Goal: Task Accomplishment & Management: Manage account settings

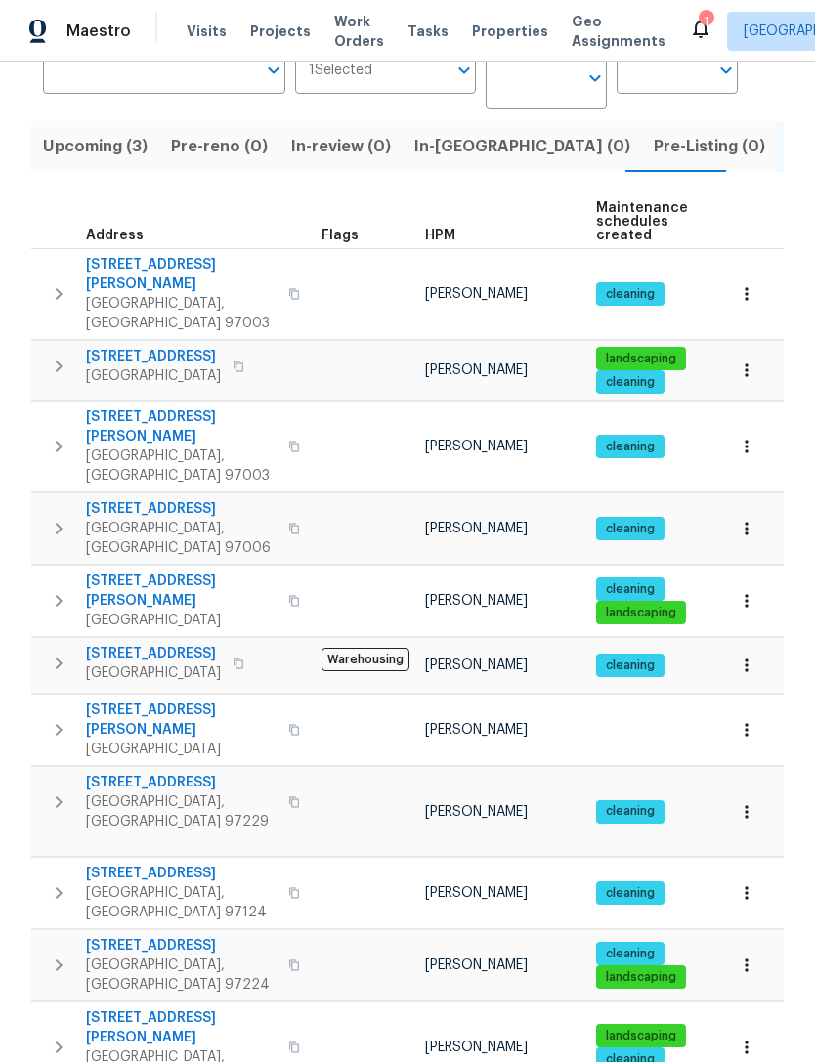
scroll to position [170, 0]
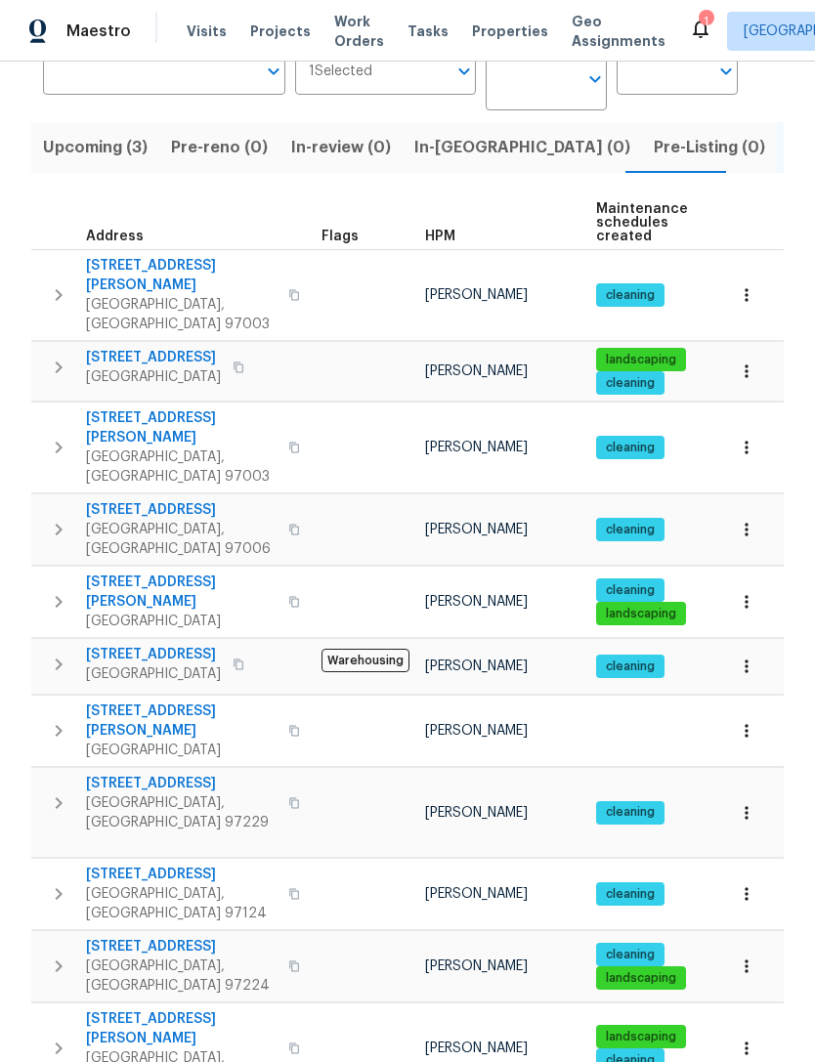
click at [62, 436] on icon "button" at bounding box center [58, 447] width 23 height 23
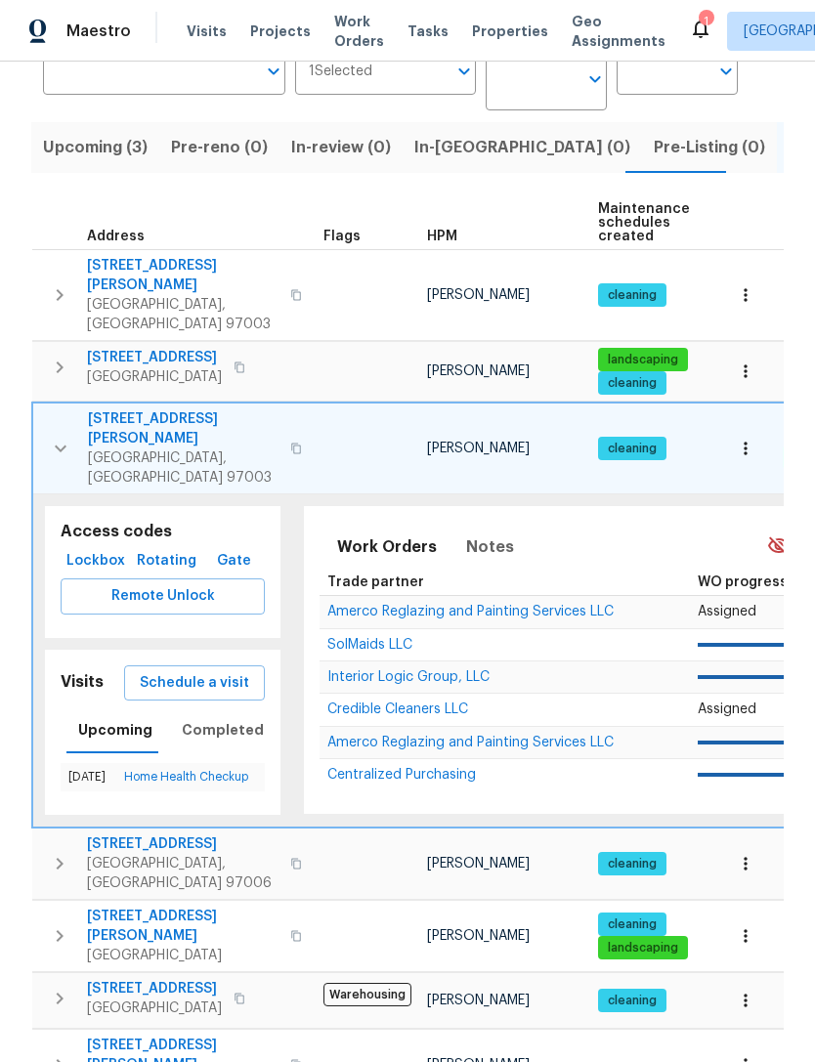
click at [221, 671] on span "Schedule a visit" at bounding box center [194, 683] width 109 height 24
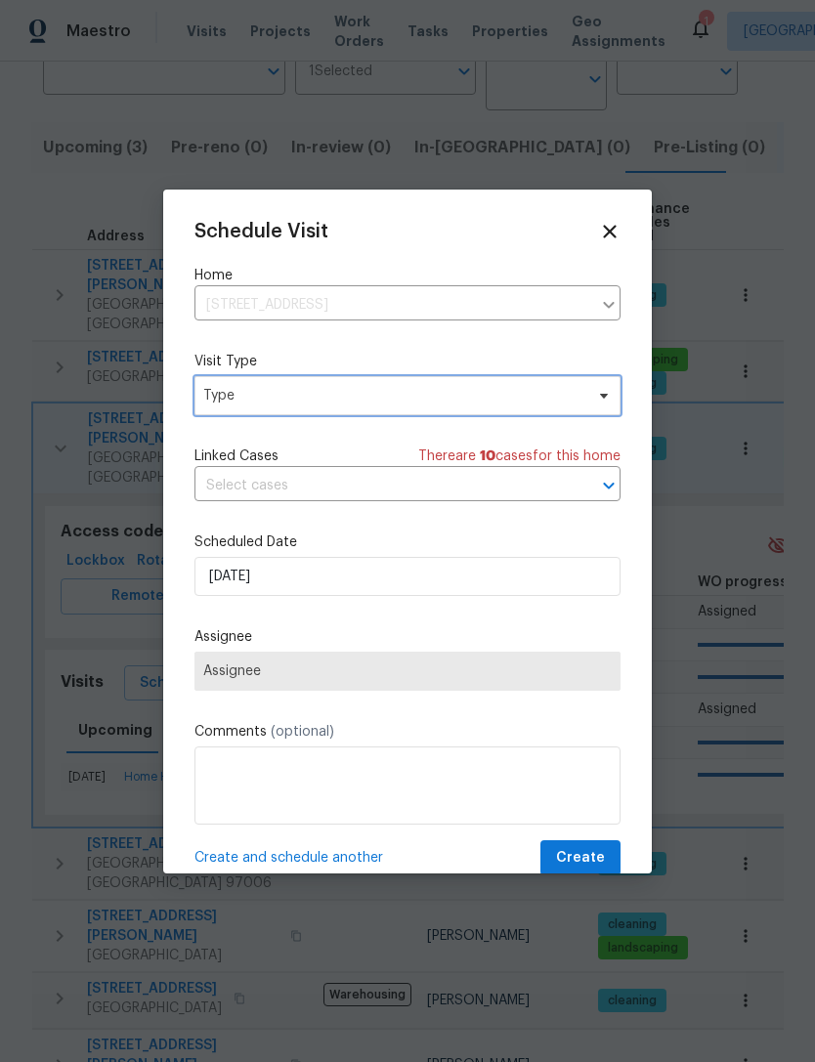
click at [582, 396] on span "Type" at bounding box center [393, 396] width 380 height 20
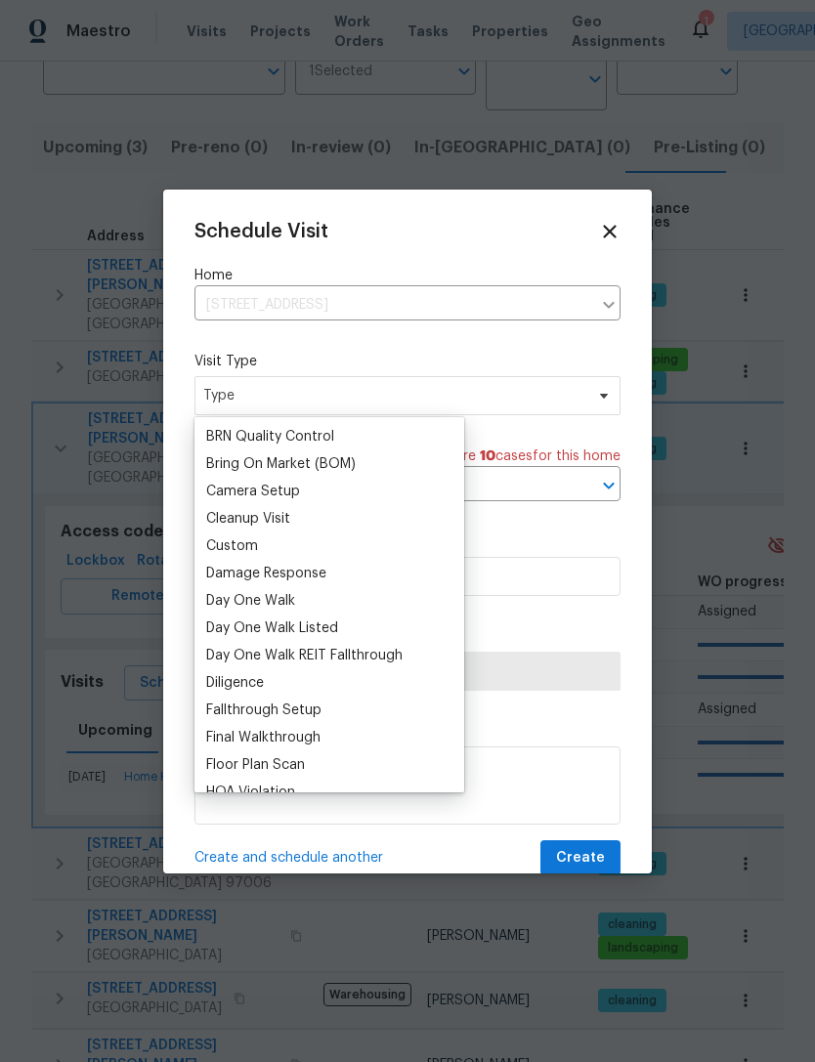
scroll to position [192, 0]
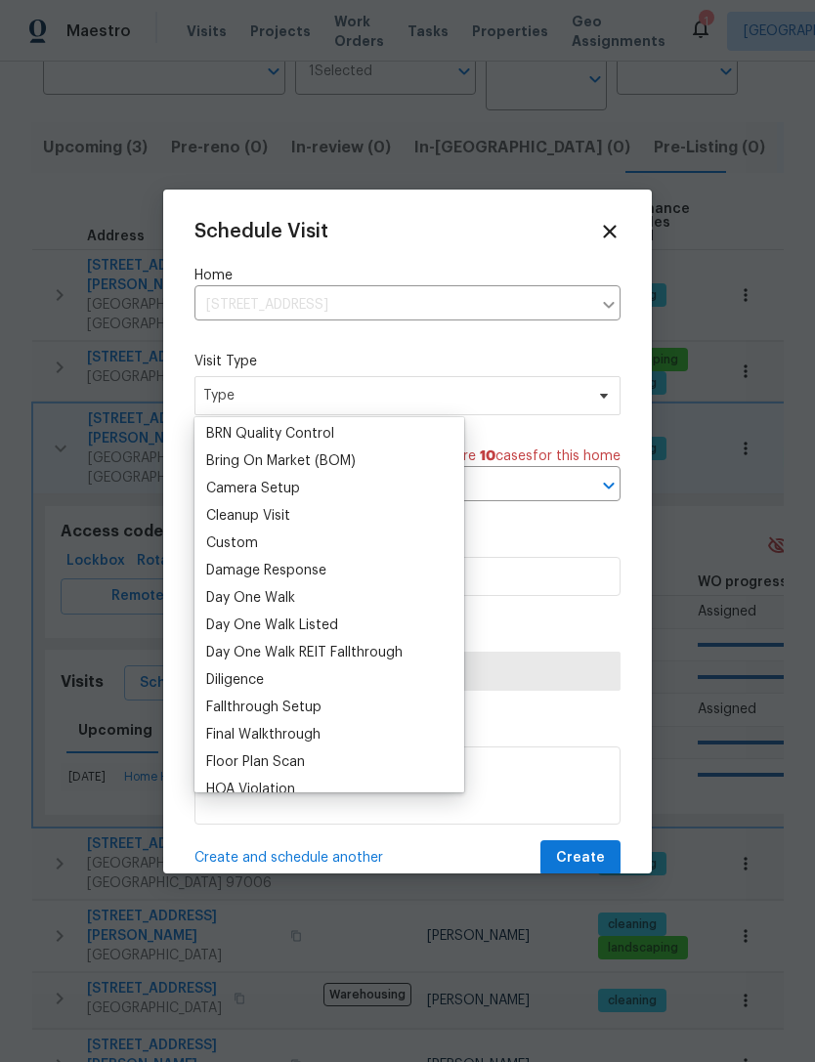
click at [609, 235] on icon at bounding box center [609, 231] width 21 height 21
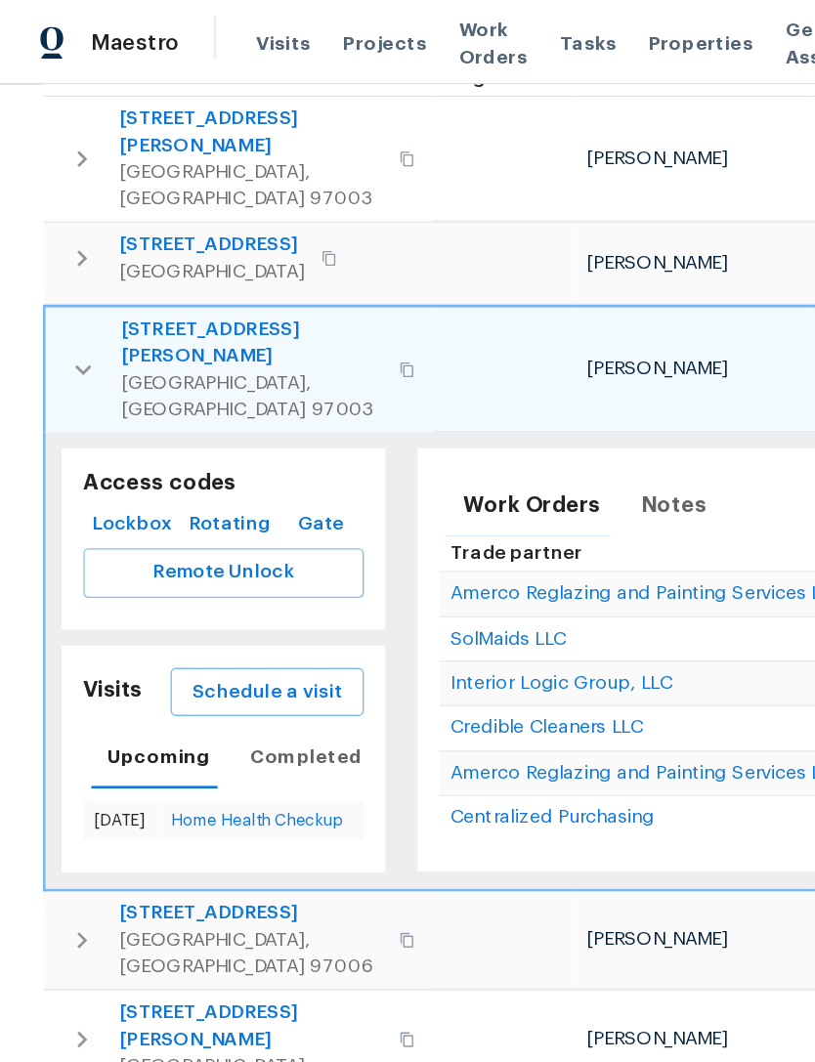
scroll to position [355, 0]
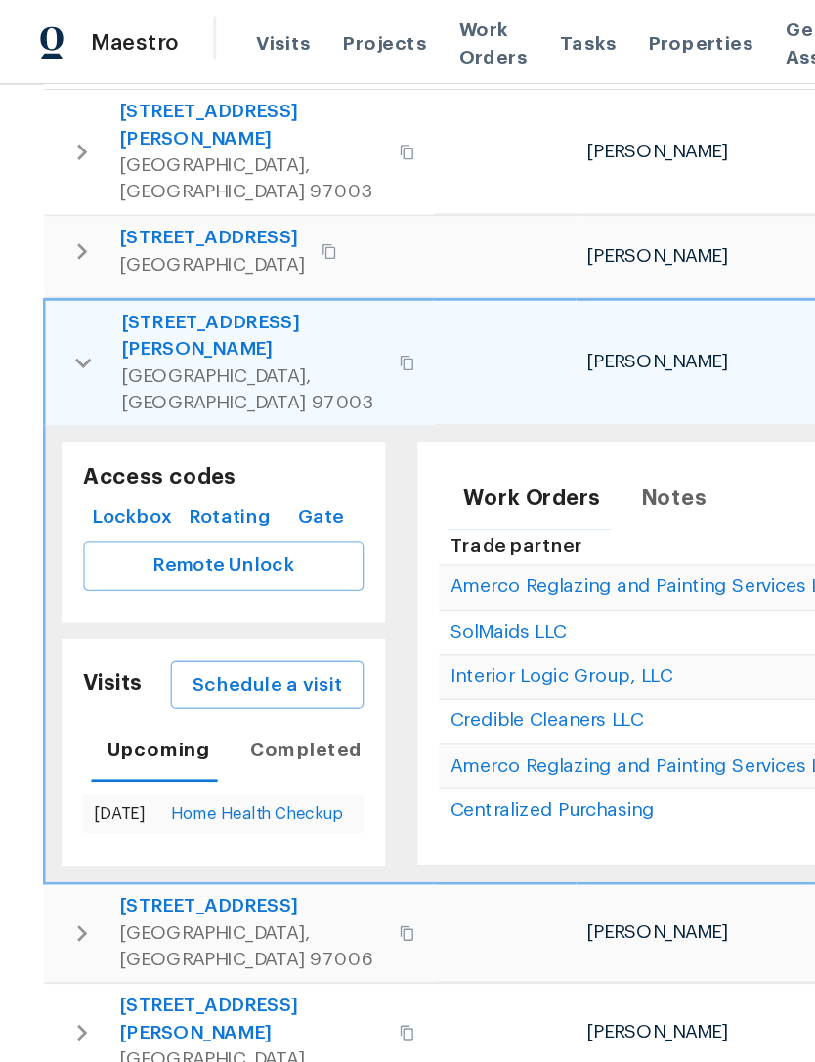
click at [213, 487] on span "Schedule a visit" at bounding box center [194, 499] width 109 height 24
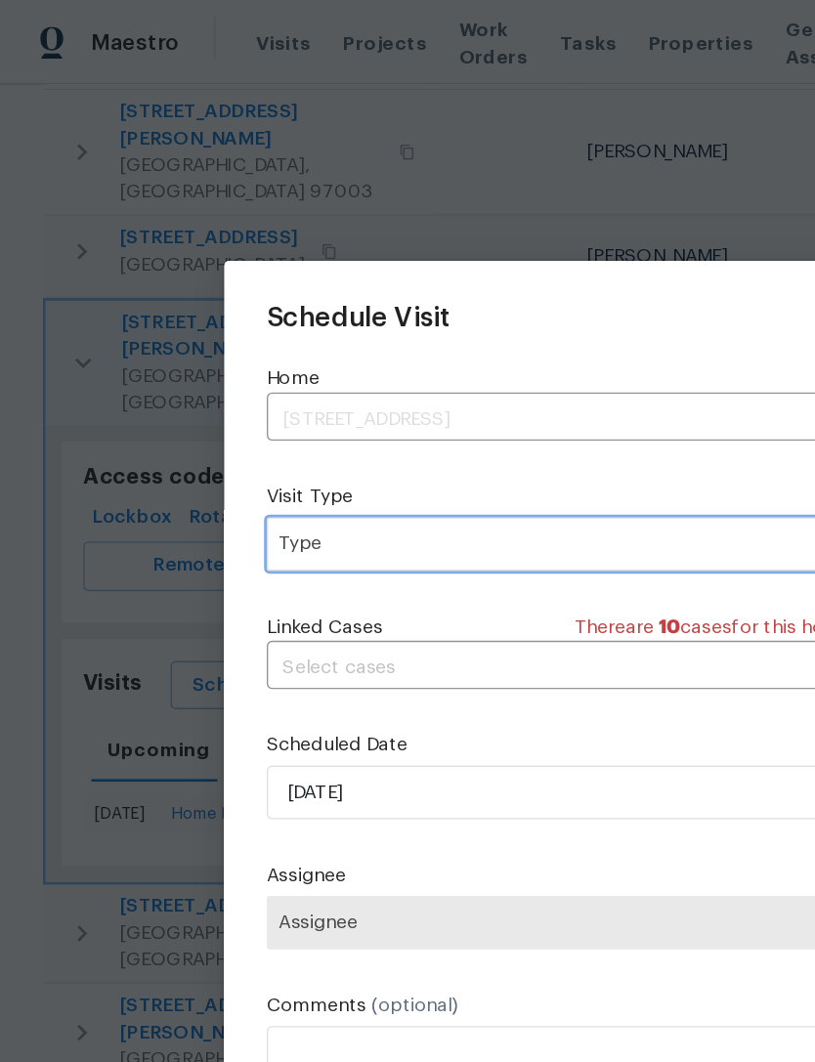
click at [327, 394] on span "Type" at bounding box center [393, 396] width 380 height 20
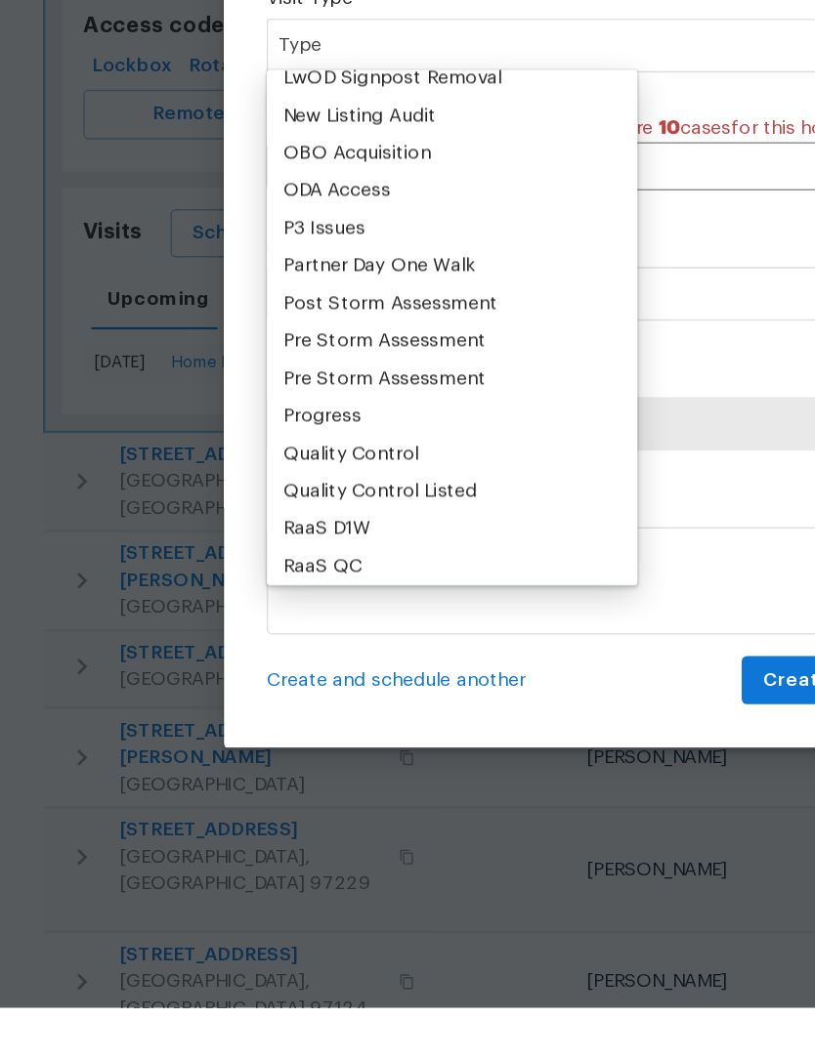
scroll to position [1078, 0]
click at [251, 622] on div "Progress" at bounding box center [234, 632] width 57 height 20
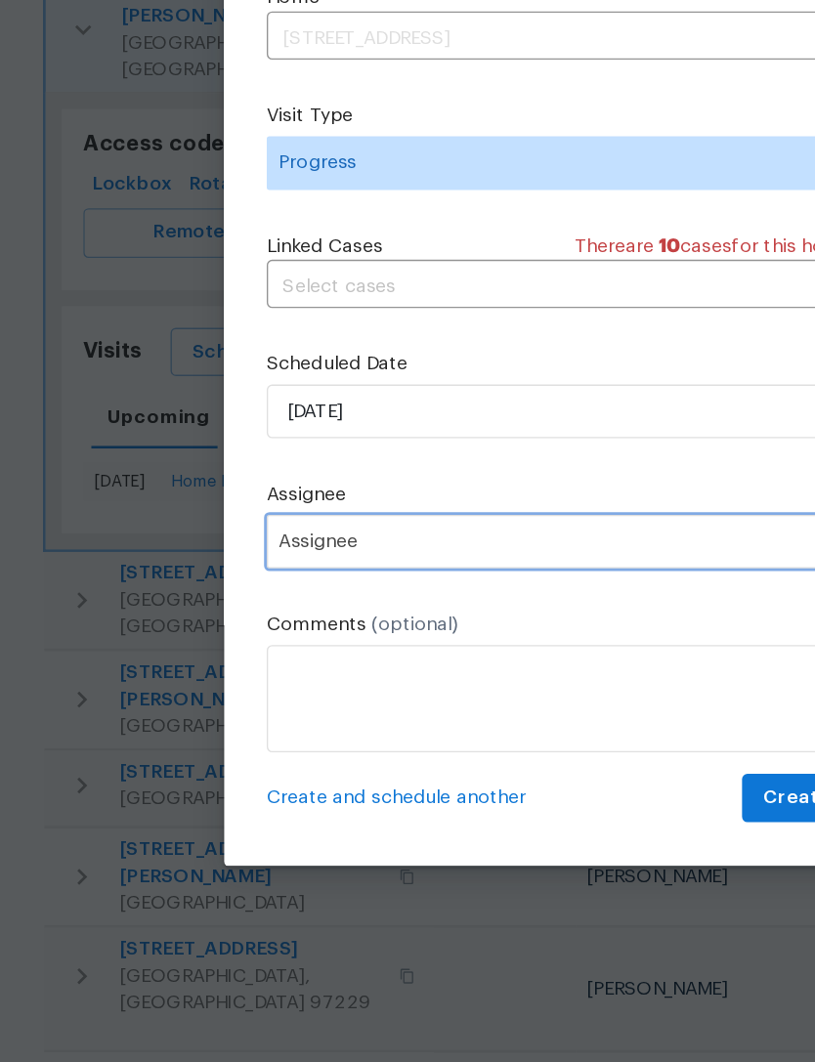
click at [324, 629] on span "Assignee" at bounding box center [394, 637] width 383 height 16
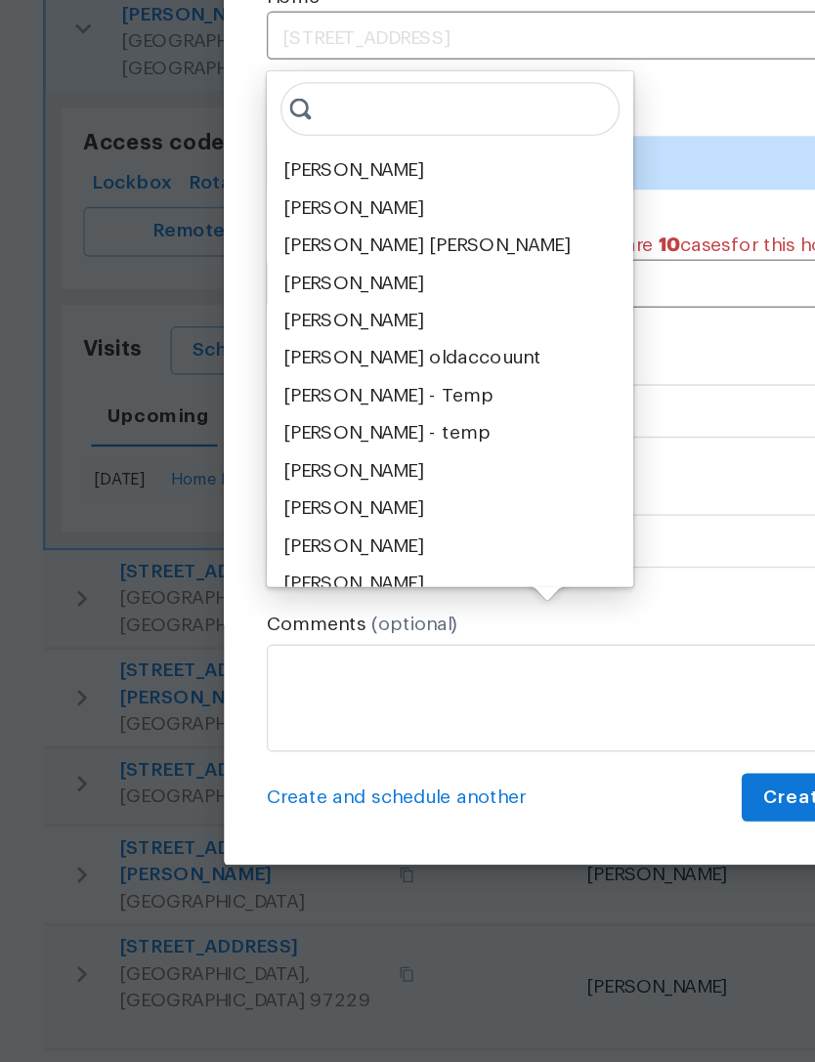
click at [261, 358] on div "[PERSON_NAME]" at bounding box center [257, 368] width 103 height 20
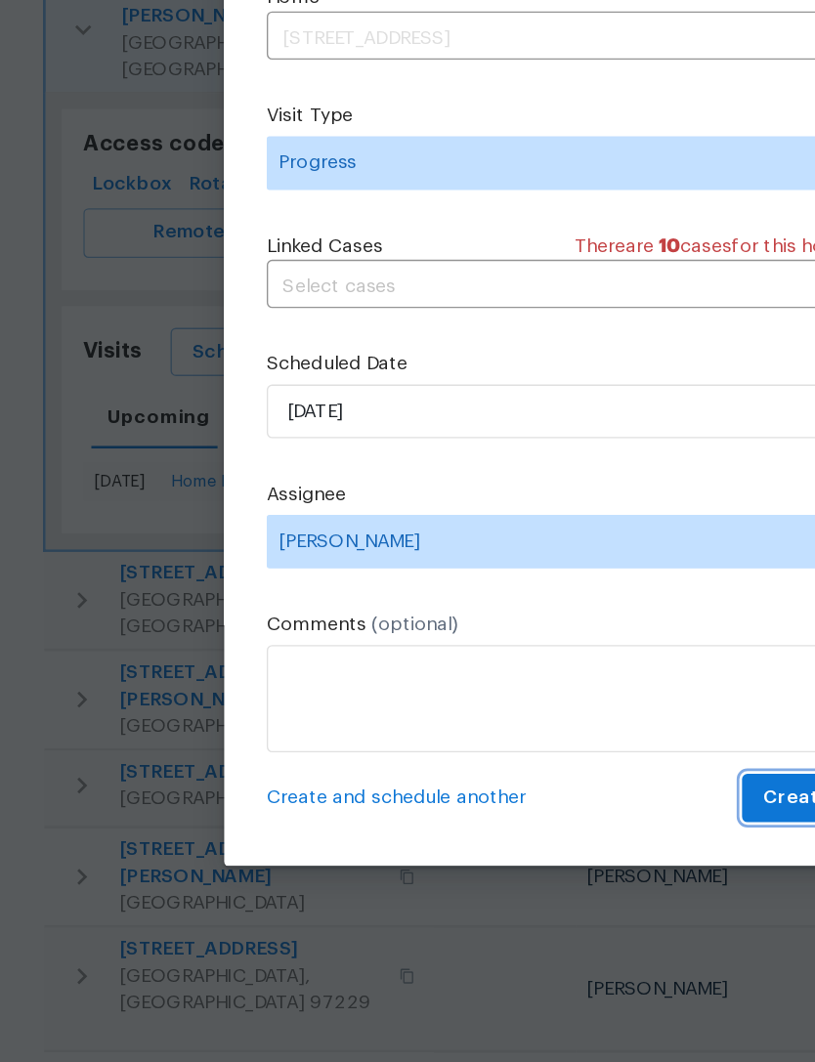
click at [570, 812] on span "Create" at bounding box center [580, 824] width 49 height 24
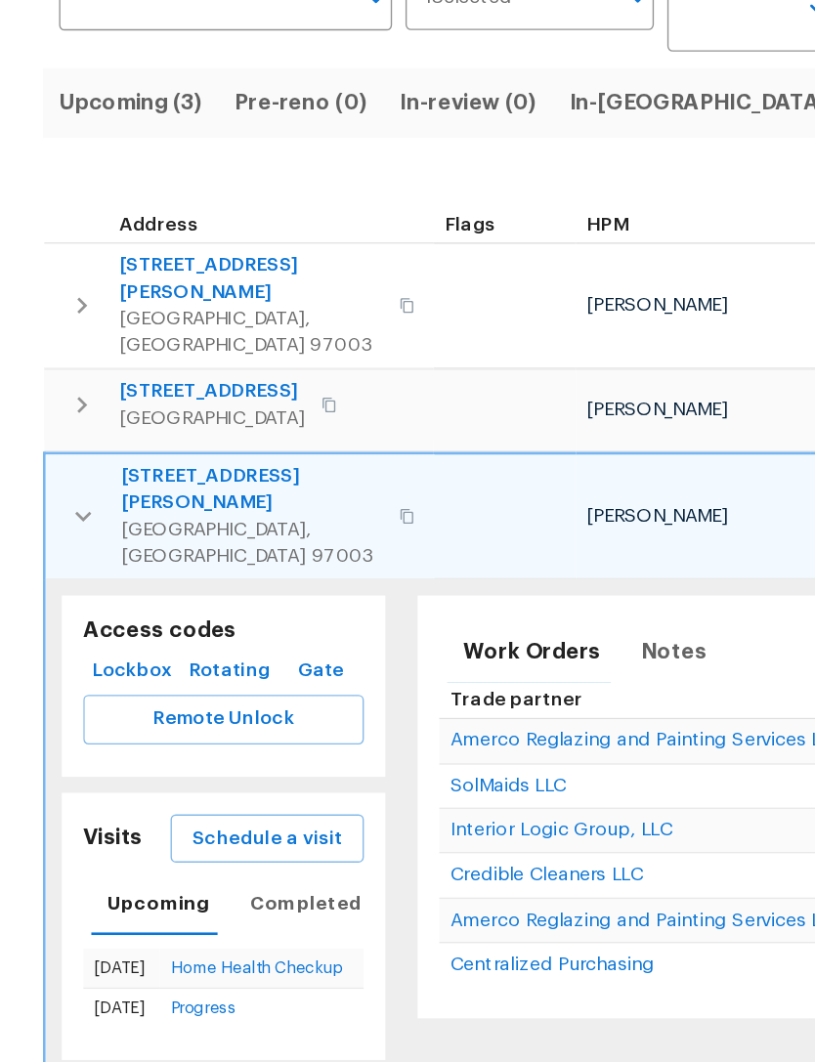
scroll to position [0, 0]
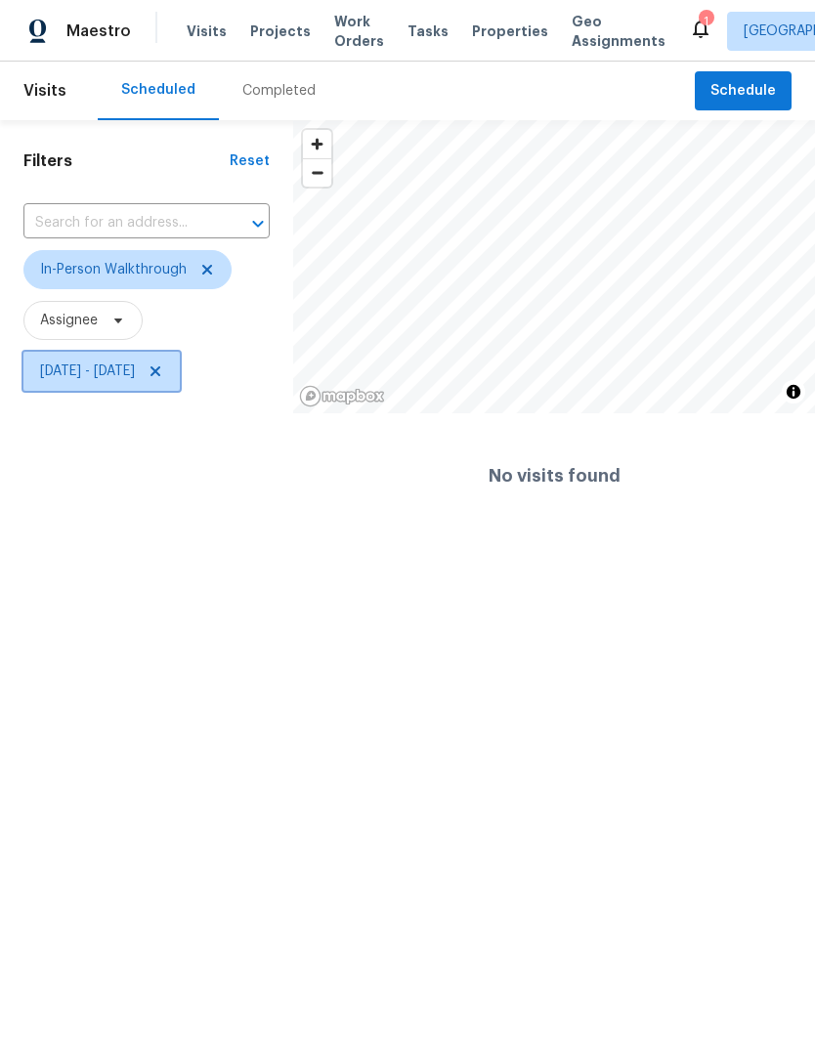
click at [163, 371] on icon at bounding box center [156, 371] width 16 height 16
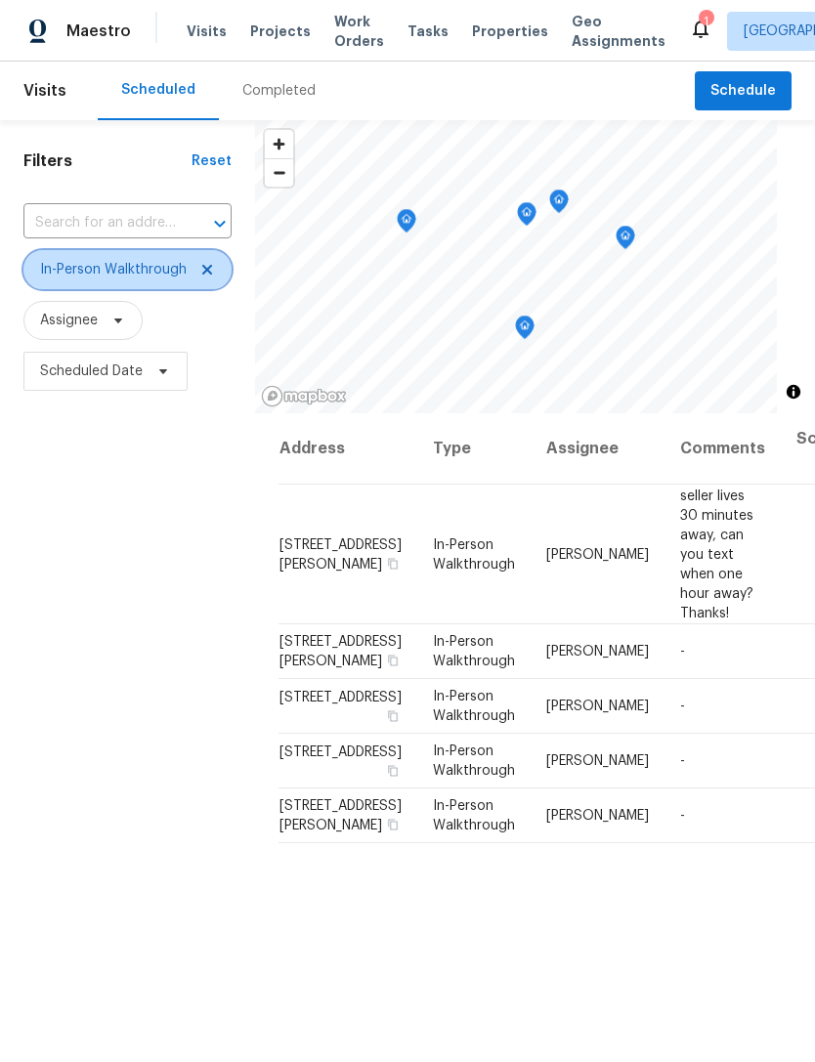
click at [213, 271] on icon at bounding box center [207, 270] width 16 height 16
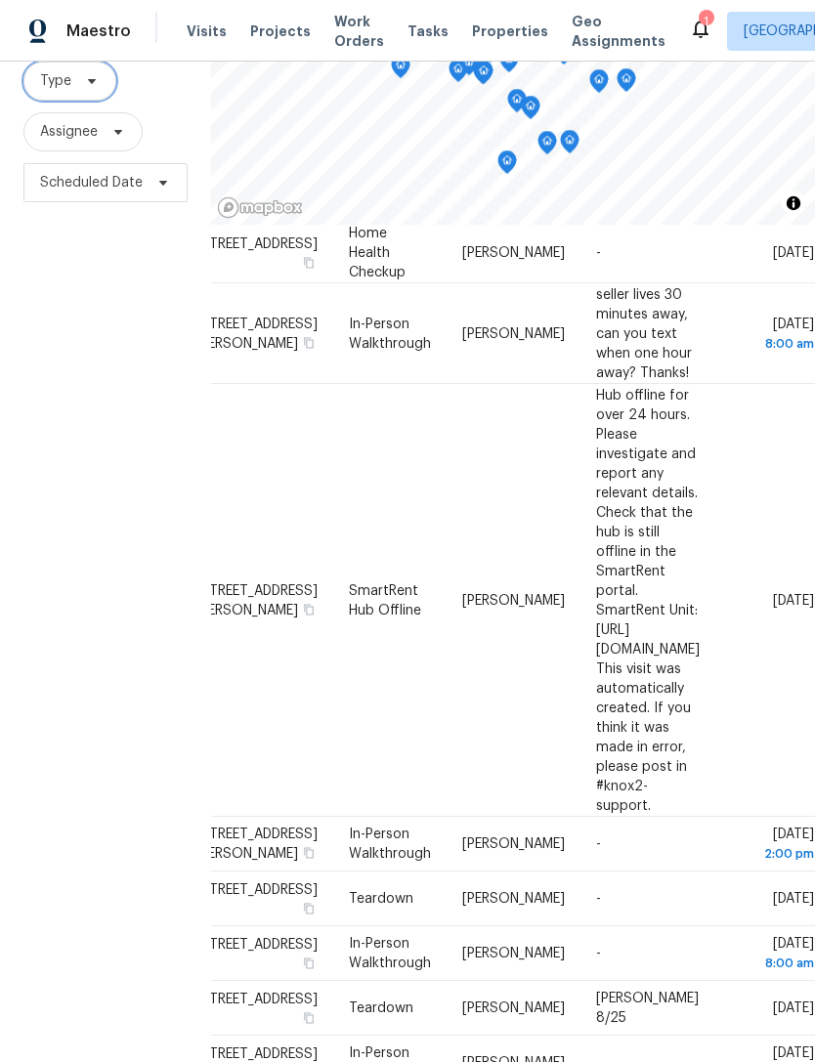
scroll to position [303, 166]
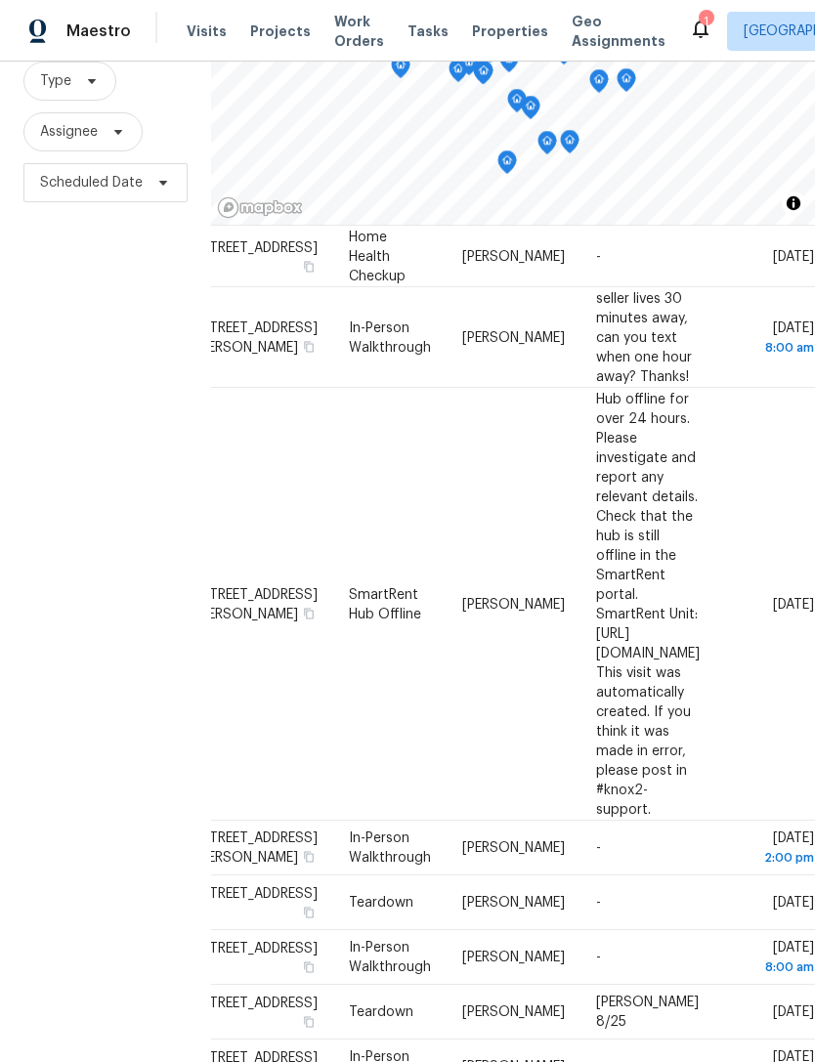
click at [757, 708] on td "[DATE]" at bounding box center [765, 604] width 100 height 433
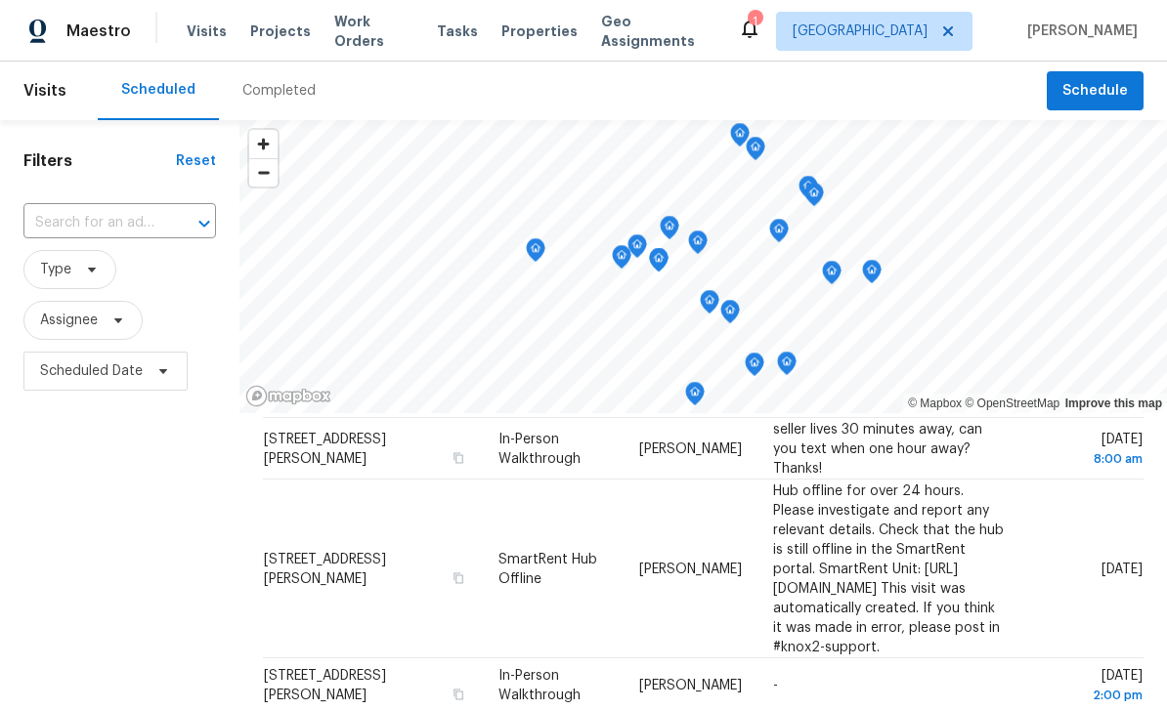
scroll to position [389, 0]
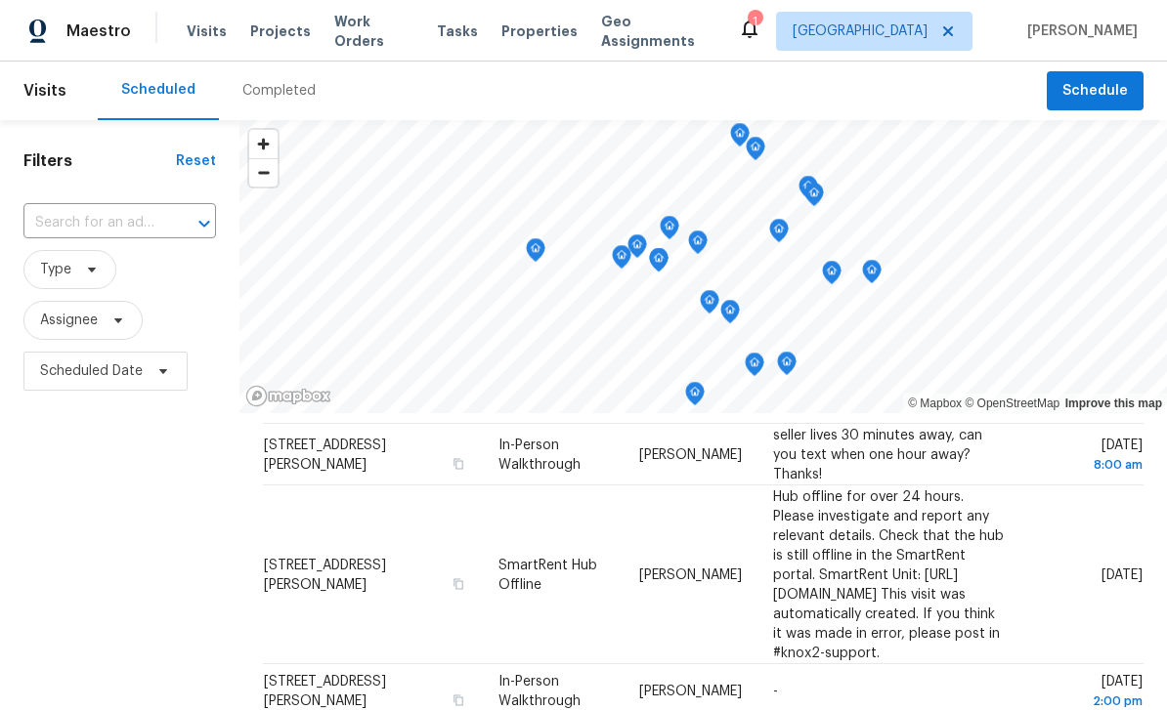
click at [0, 0] on span at bounding box center [0, 0] width 0 height 0
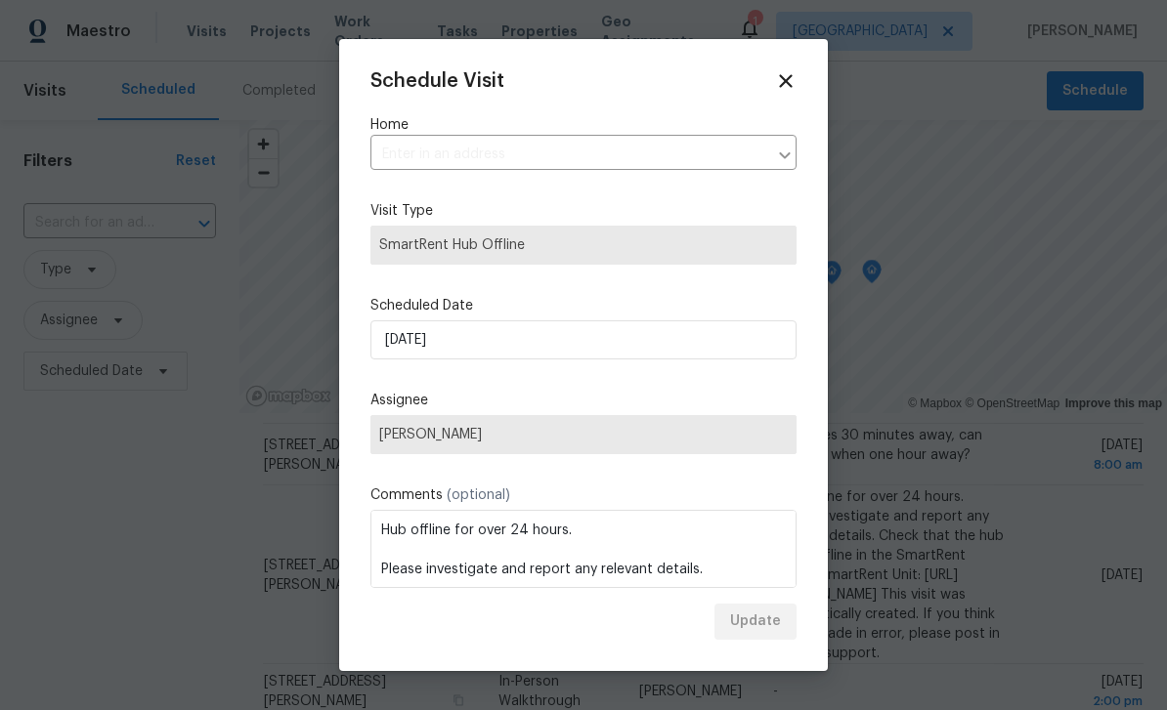
type input "18485 SW Stepping Stone Dr Apt 51, Beaverton, OR 97003"
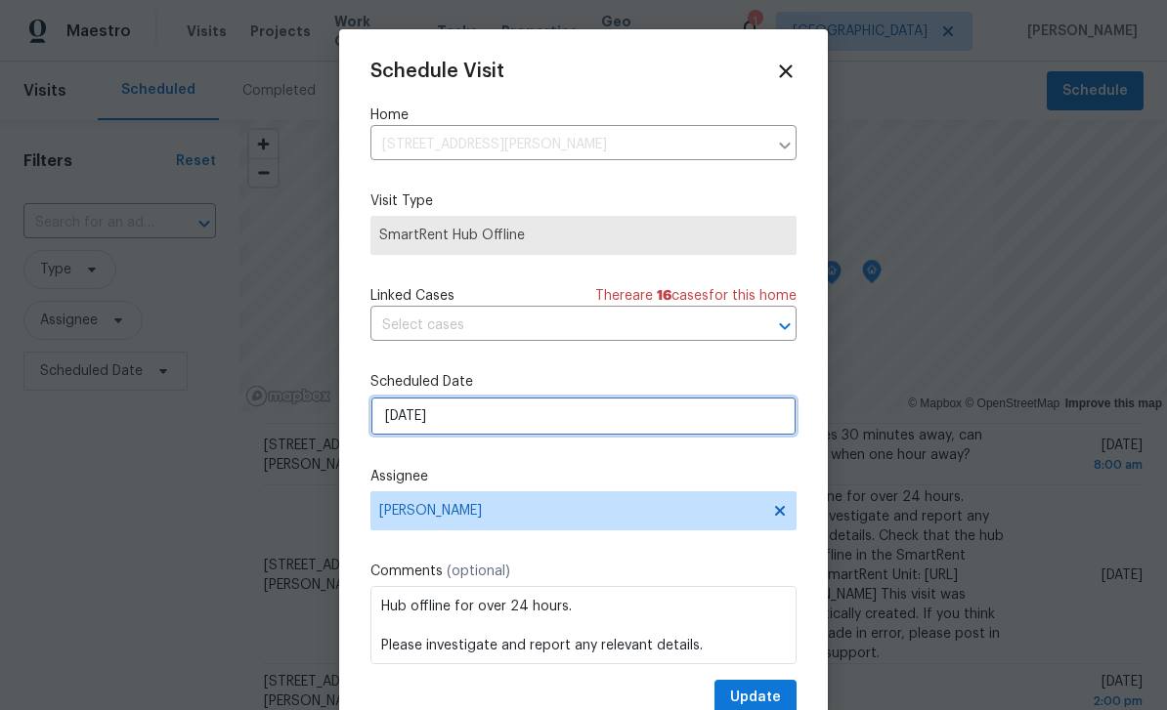
click at [536, 413] on input "8/20/2025" at bounding box center [583, 416] width 426 height 39
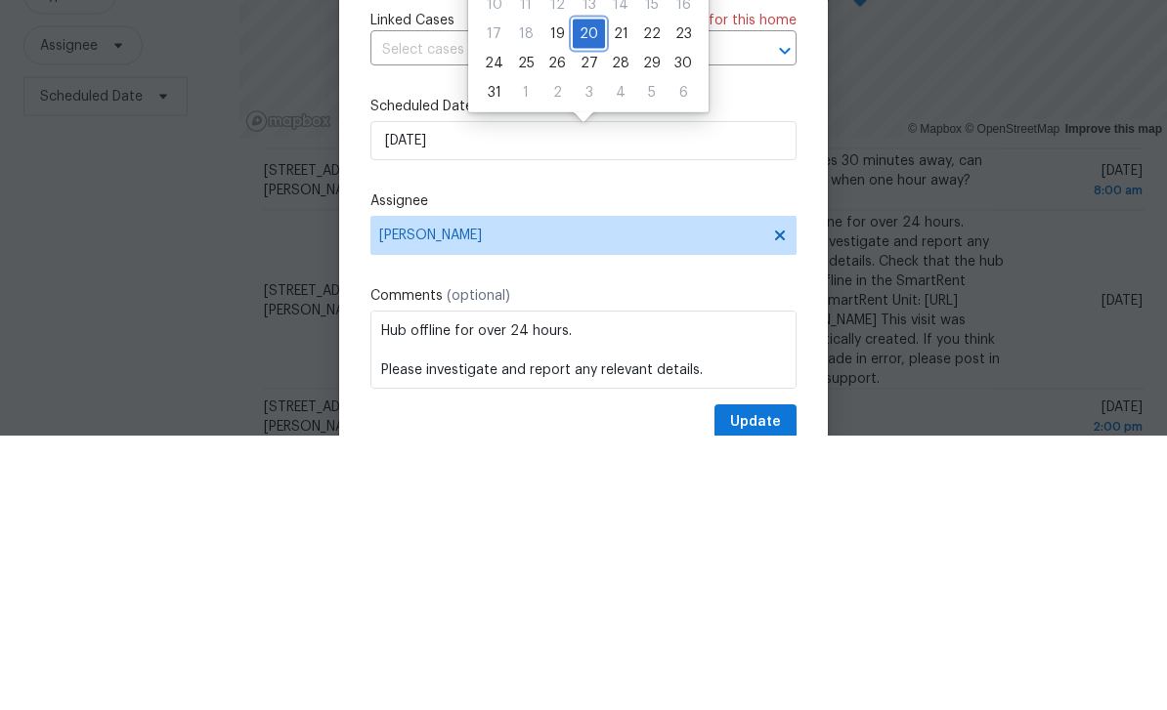
click at [573, 295] on div "20" at bounding box center [589, 308] width 32 height 27
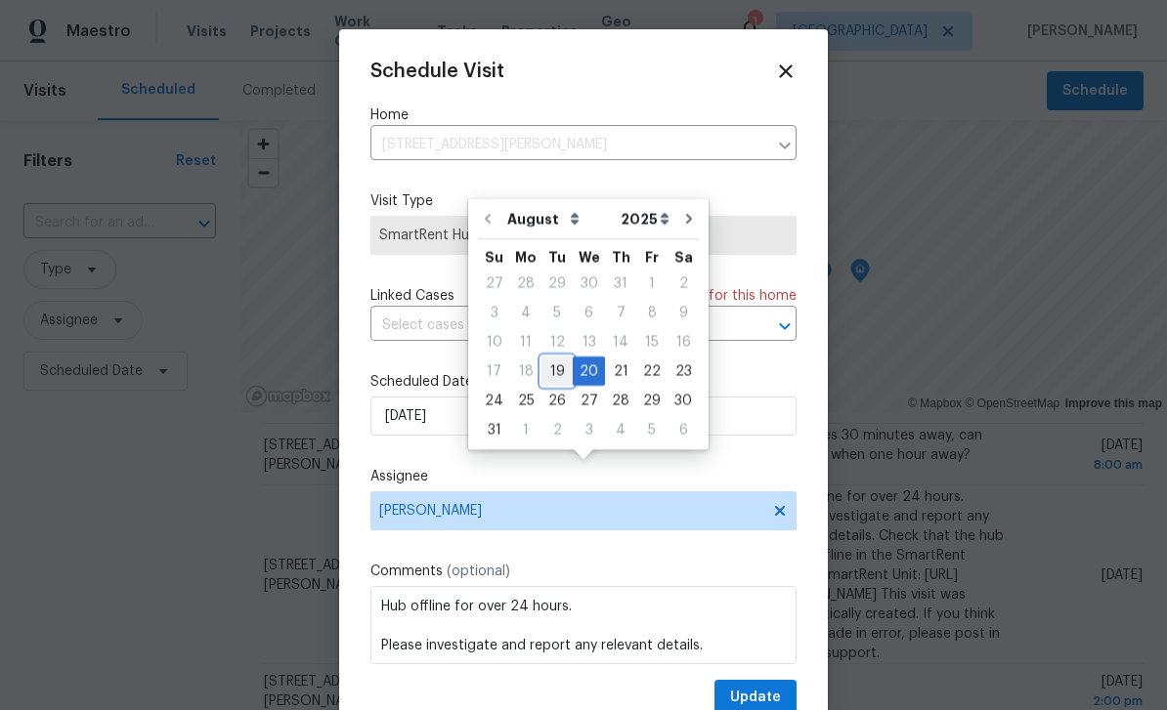
click at [551, 358] on div "19" at bounding box center [556, 371] width 31 height 27
type input "8/19/2025"
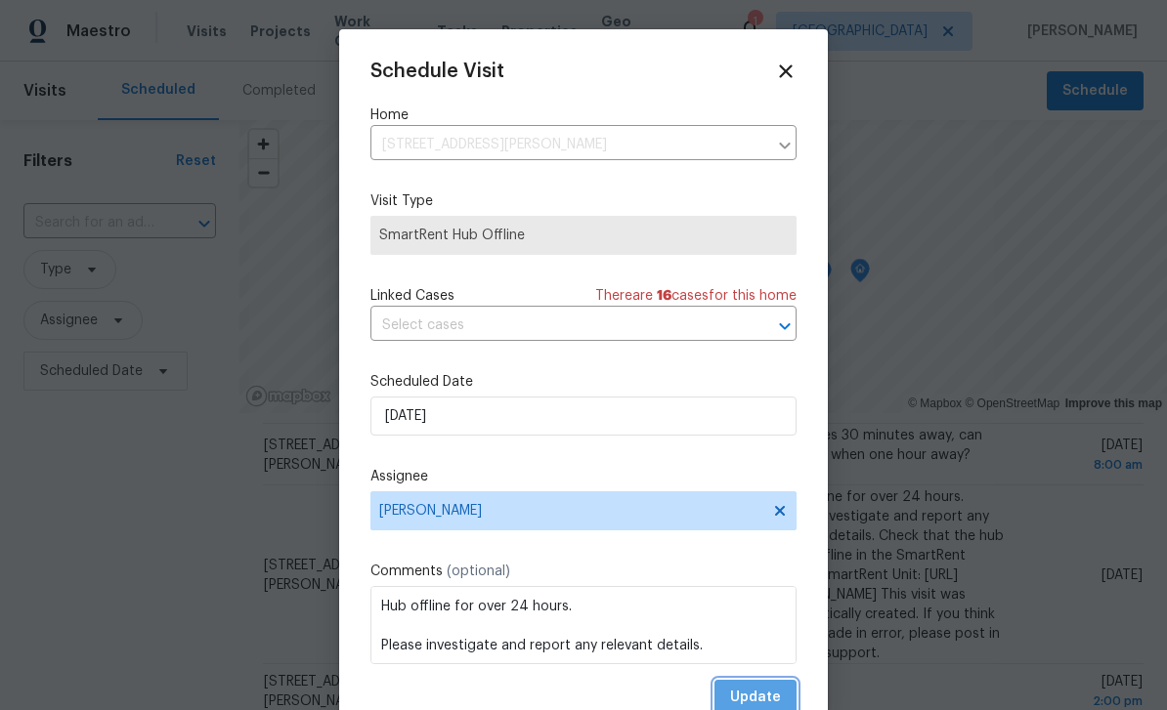
click at [768, 697] on span "Update" at bounding box center [755, 698] width 51 height 24
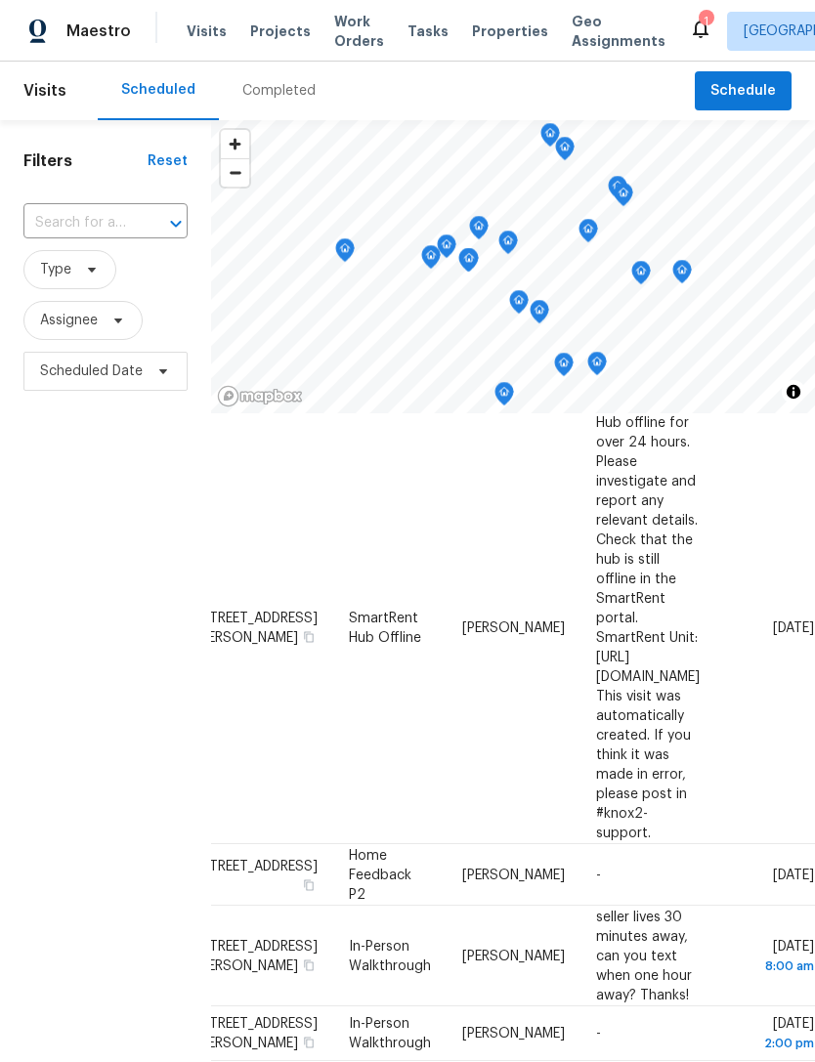
scroll to position [368, 166]
click at [0, 0] on icon at bounding box center [0, 0] width 0 height 0
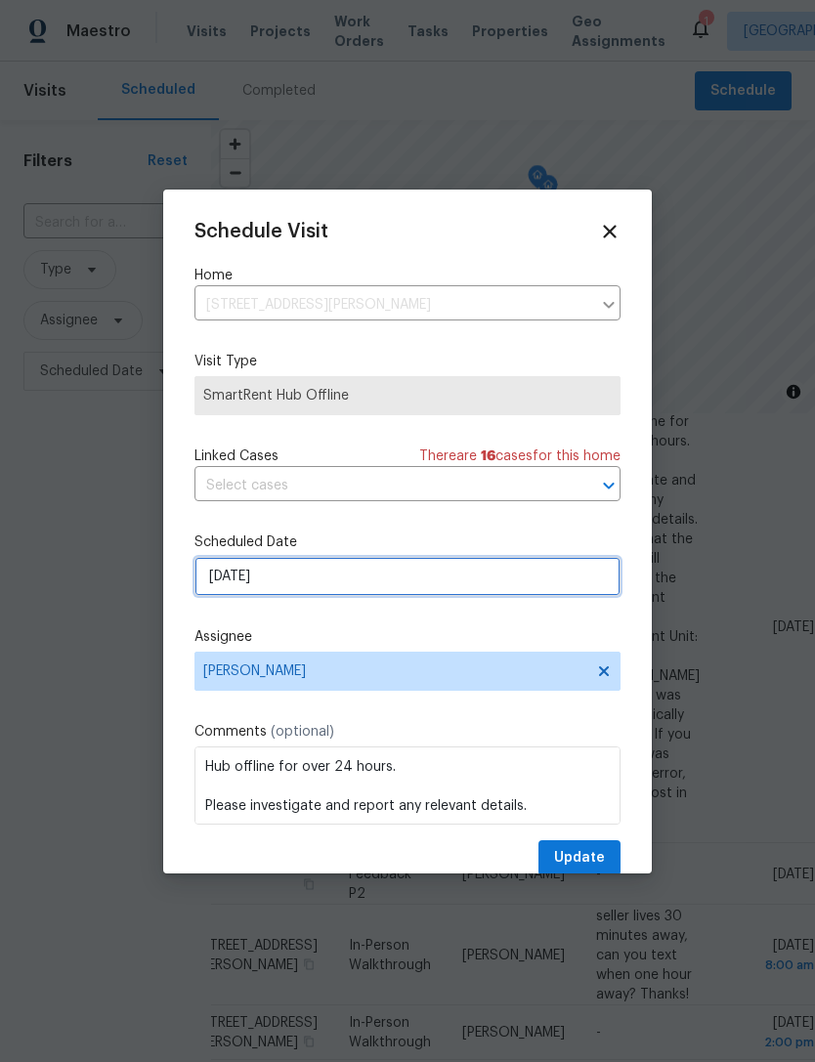
click at [348, 577] on input "8/19/2025" at bounding box center [407, 576] width 426 height 39
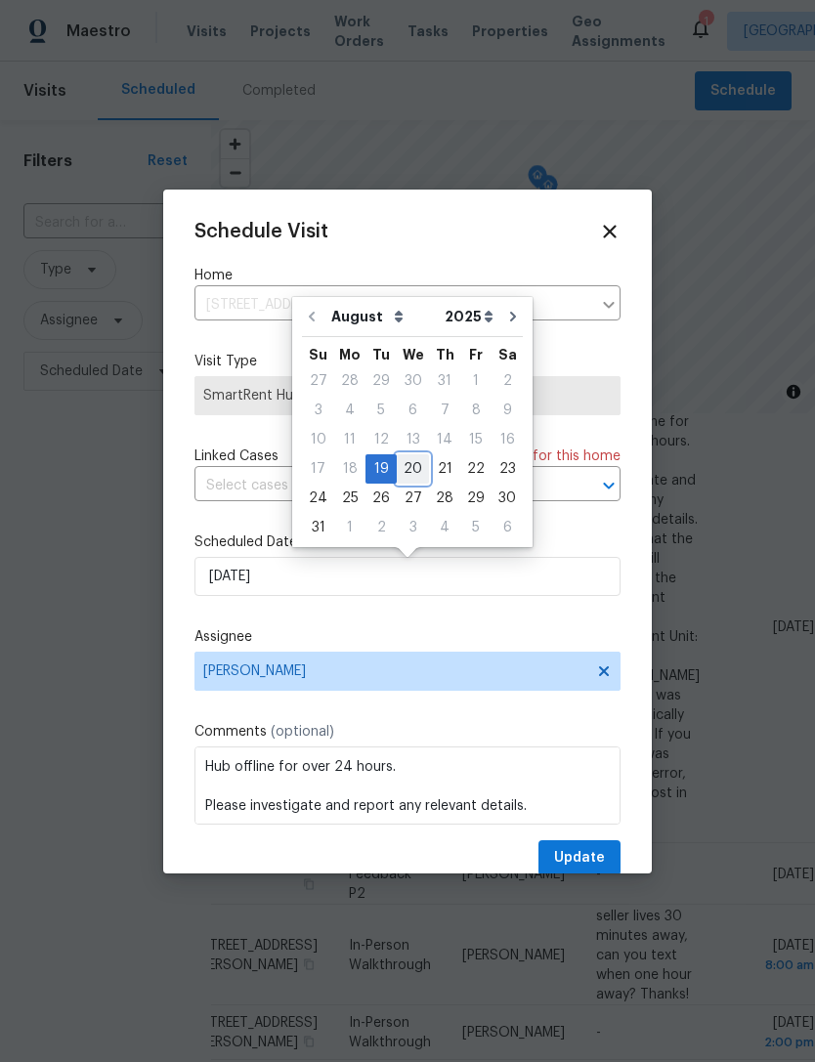
click at [416, 466] on div "20" at bounding box center [413, 468] width 32 height 27
type input "8/20/2025"
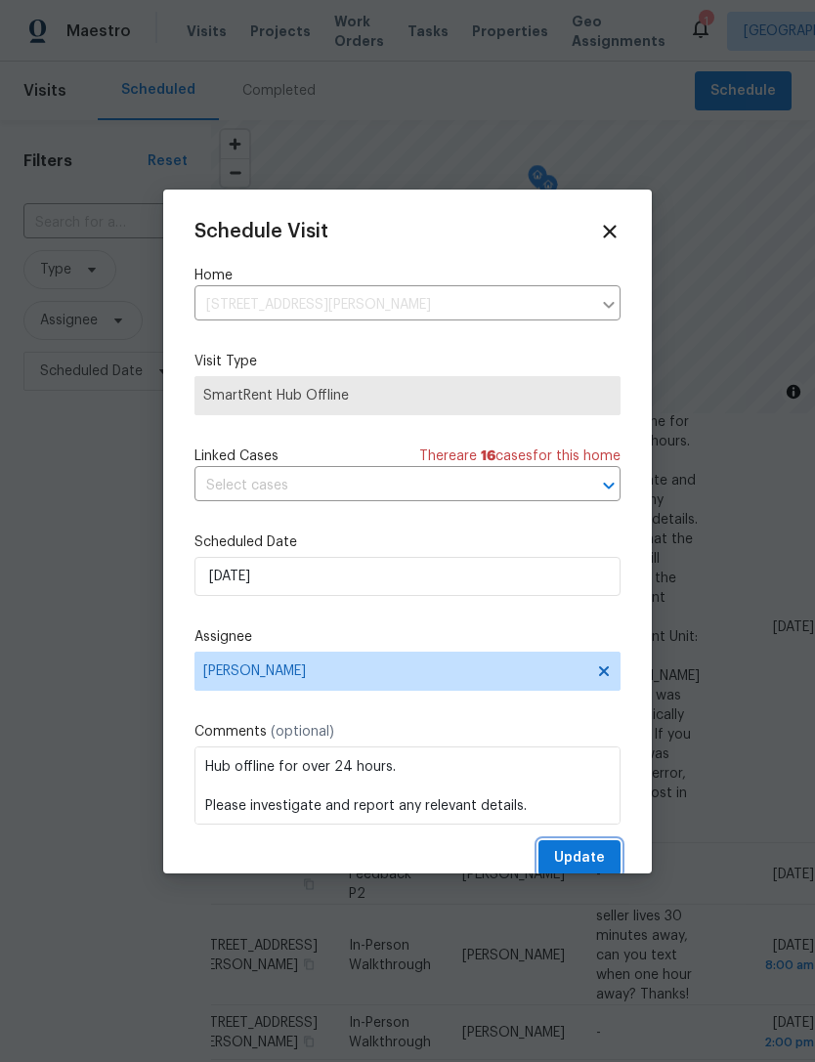
click at [592, 852] on span "Update" at bounding box center [579, 858] width 51 height 24
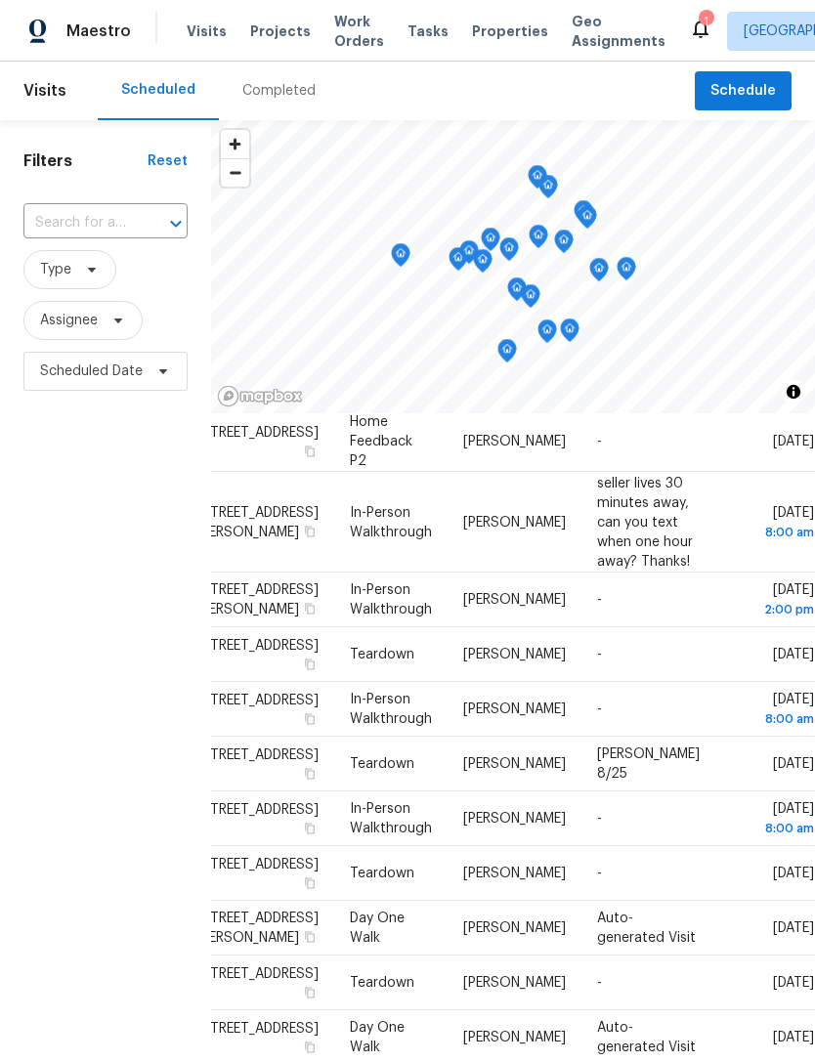
scroll to position [368, 0]
